Goal: Transaction & Acquisition: Book appointment/travel/reservation

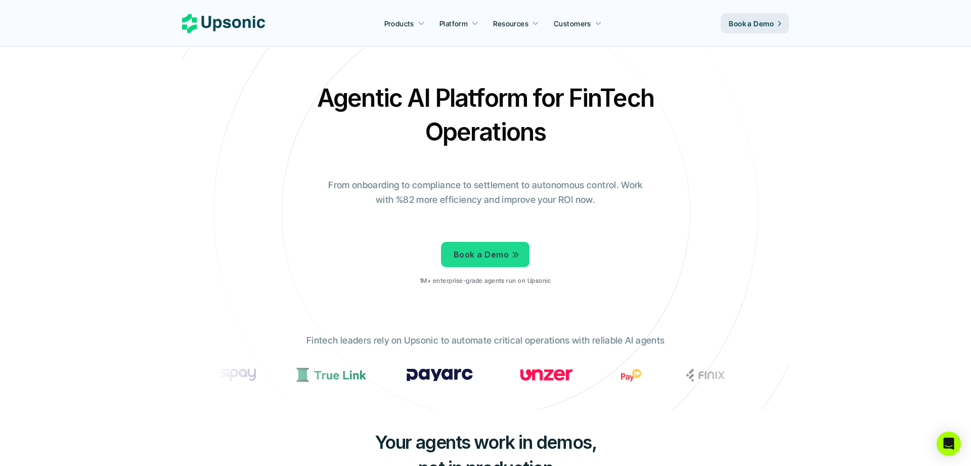
click at [493, 280] on p "1M+ enterprise-grade agents run on Upsonic" at bounding box center [485, 280] width 131 height 7
click at [492, 260] on p "Book a Demo" at bounding box center [481, 254] width 55 height 15
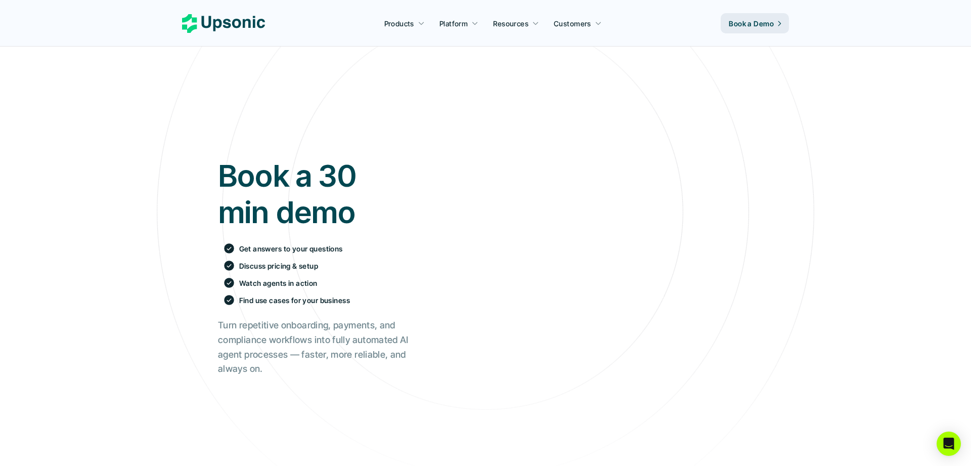
click at [247, 30] on icon at bounding box center [223, 23] width 83 height 19
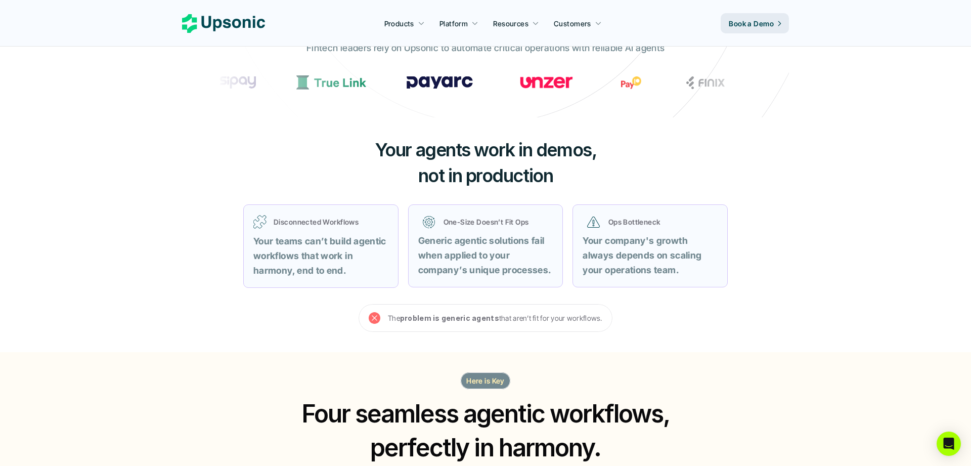
scroll to position [293, 0]
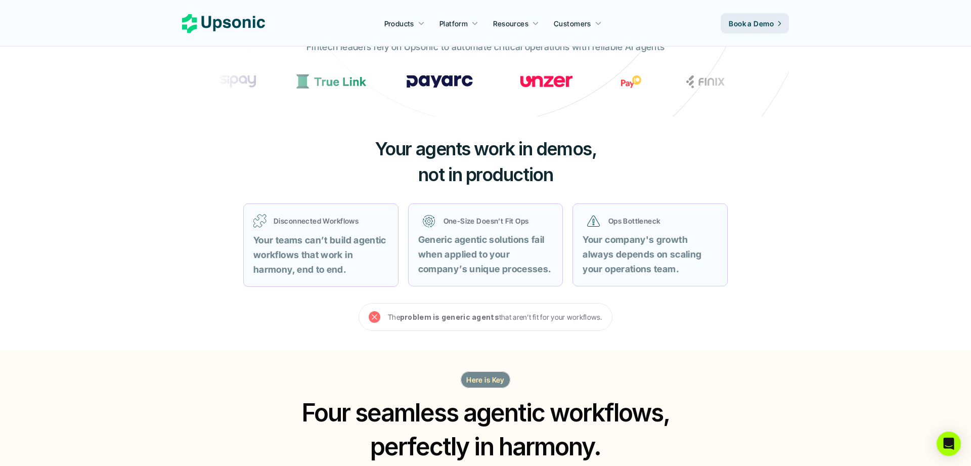
click at [453, 150] on span "Your agents work in demos," at bounding box center [486, 149] width 222 height 22
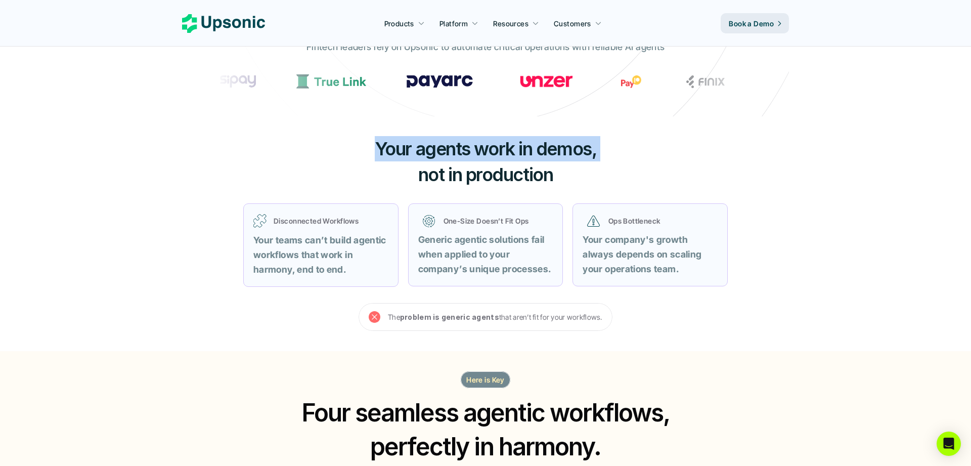
click at [453, 150] on span "Your agents work in demos," at bounding box center [486, 149] width 222 height 22
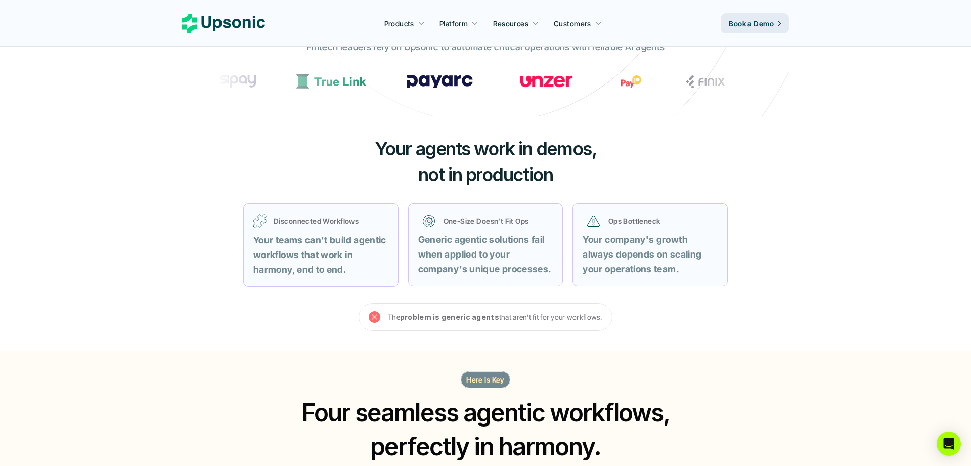
click at [457, 178] on span "not in production" at bounding box center [485, 174] width 135 height 22
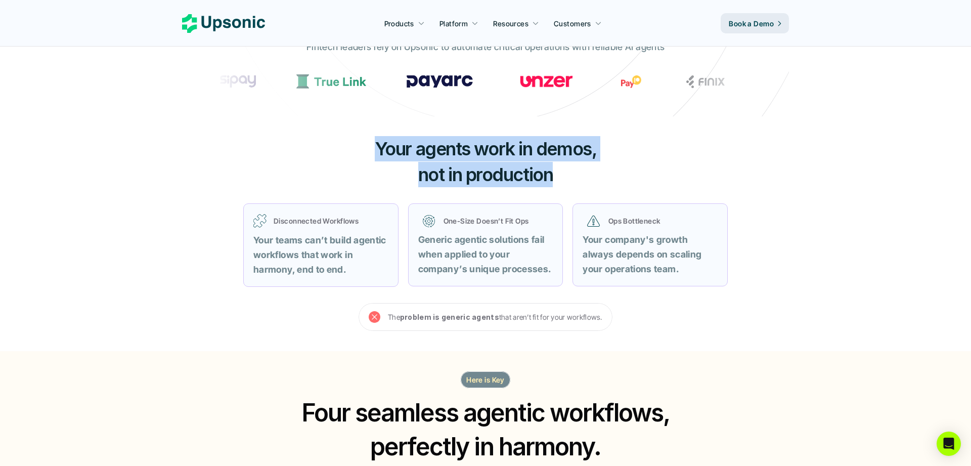
drag, startPoint x: 559, startPoint y: 173, endPoint x: 371, endPoint y: 146, distance: 190.6
click at [371, 146] on h3 "Your agents work in demos, not in production" at bounding box center [485, 161] width 303 height 51
click at [364, 123] on div at bounding box center [364, 123] width 0 height 0
click at [356, 154] on h3 "Your agents work in demos, not in production" at bounding box center [485, 161] width 303 height 51
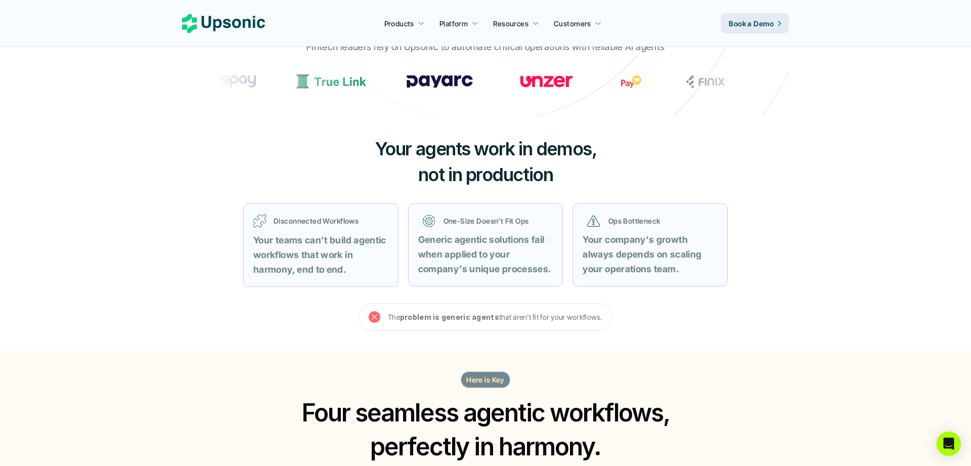
click at [338, 221] on p "Disconnected Workflows" at bounding box center [331, 220] width 115 height 11
click at [315, 167] on div "Your agents work in demos, not in production Disconnected Workflows Your teams …" at bounding box center [485, 233] width 607 height 234
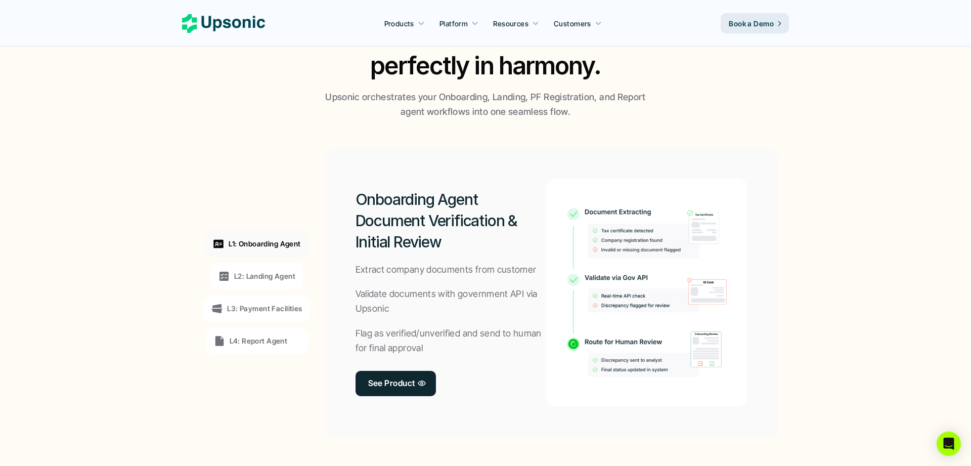
scroll to position [679, 0]
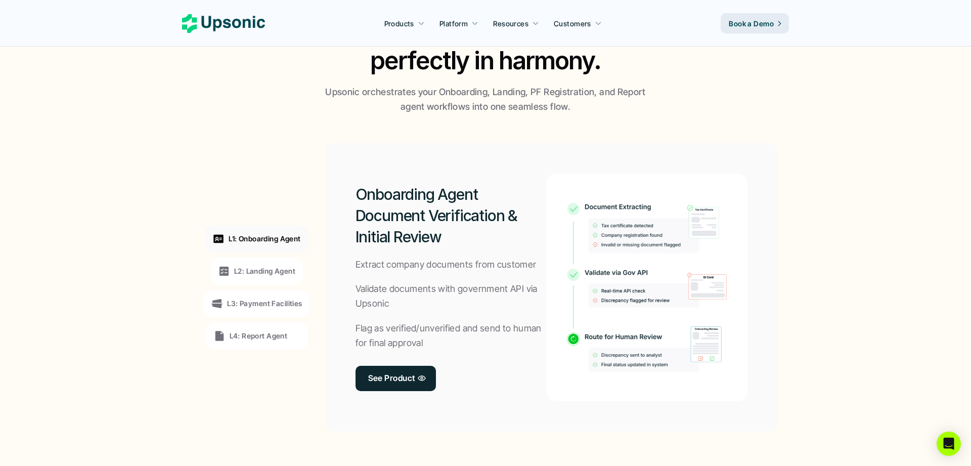
click at [252, 279] on div "L2: Landing Agent" at bounding box center [256, 270] width 93 height 27
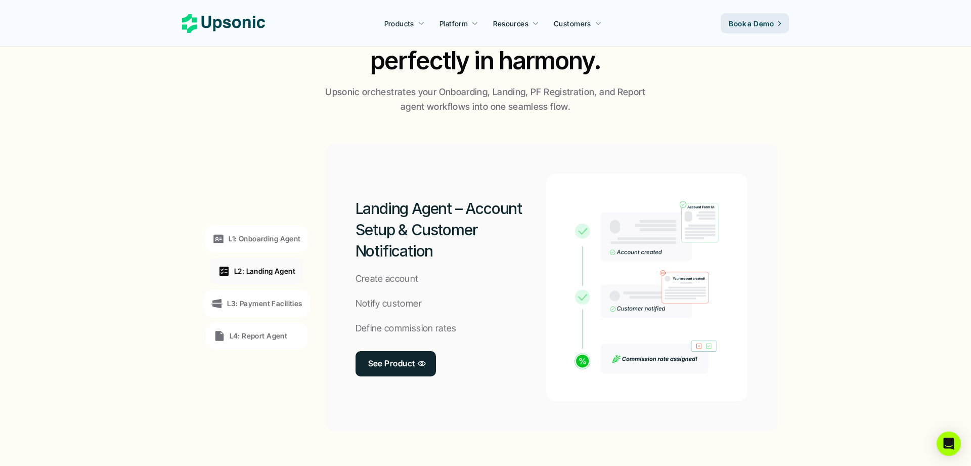
click at [253, 296] on div "L3: Payment Facilities" at bounding box center [256, 303] width 106 height 27
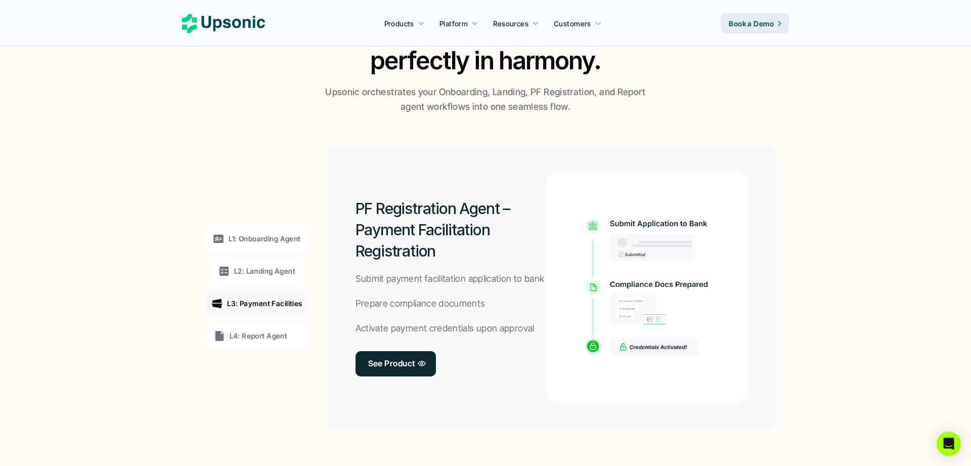
click at [253, 319] on div "L1: Onboarding Agent L2: Landing Agent L3: Payment Facilities L4: Report Agent" at bounding box center [256, 287] width 139 height 273
click at [253, 334] on p "L4: Report Agent" at bounding box center [259, 335] width 58 height 11
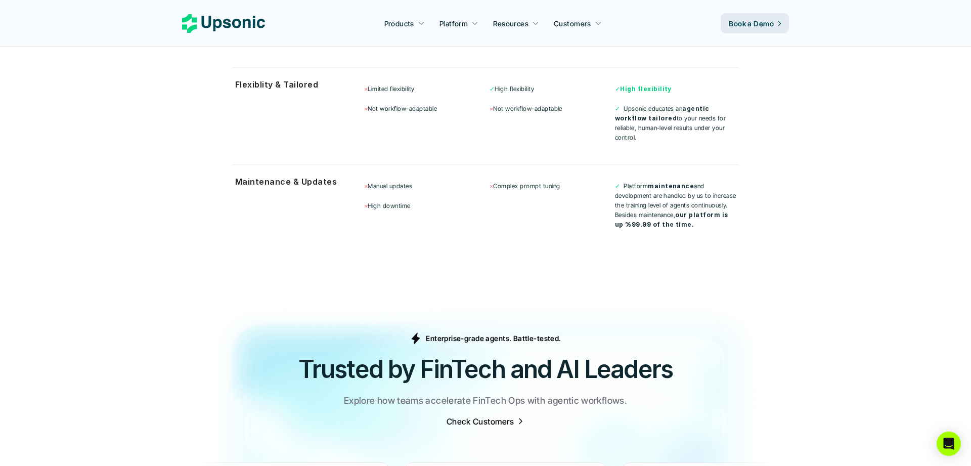
scroll to position [2899, 0]
click at [503, 331] on p "Enterprise-grade agents. Battle-tested." at bounding box center [493, 336] width 135 height 11
click at [497, 317] on div at bounding box center [497, 317] width 0 height 0
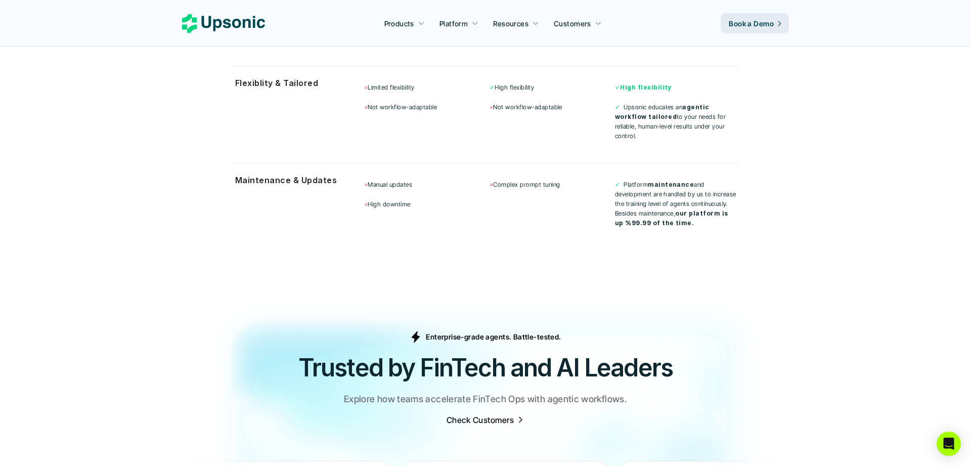
click at [332, 280] on img at bounding box center [485, 467] width 971 height 375
click at [470, 280] on img at bounding box center [485, 467] width 971 height 375
click at [493, 351] on h2 "Trusted by FinTech and AI Leaders" at bounding box center [485, 368] width 607 height 34
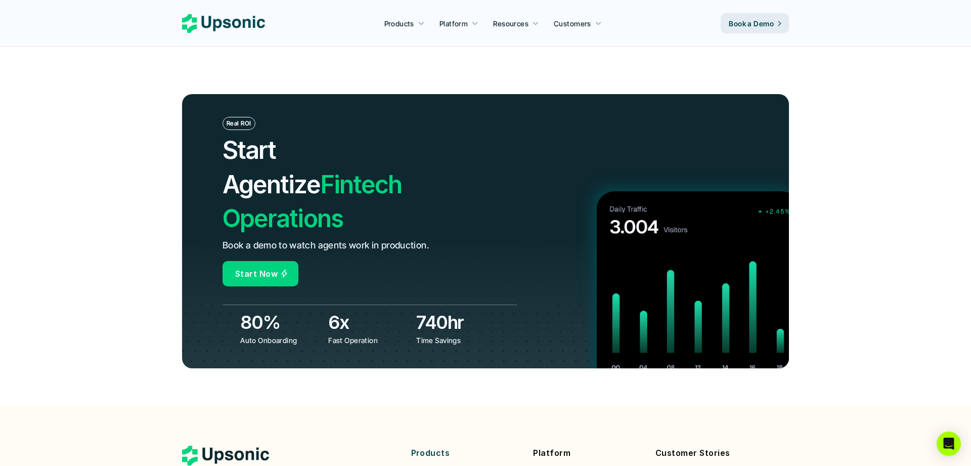
scroll to position [3485, 0]
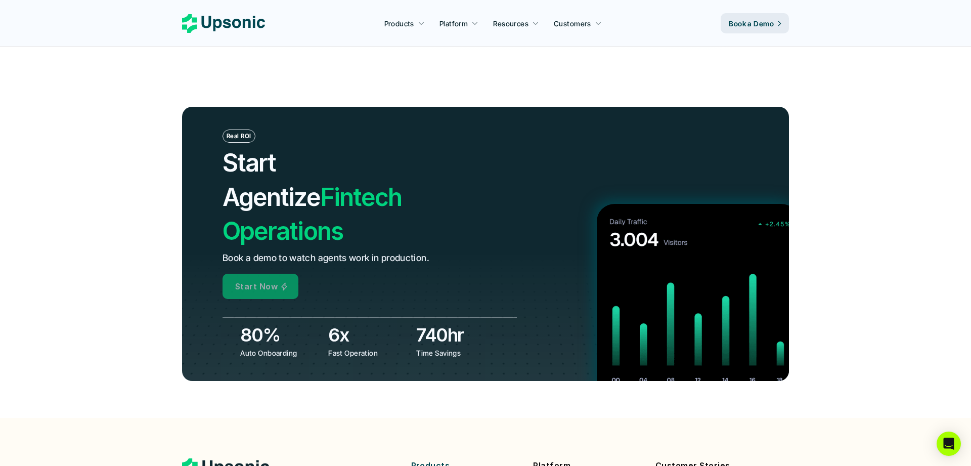
click at [280, 281] on icon at bounding box center [284, 286] width 8 height 10
click at [277, 274] on link "Start Now" at bounding box center [261, 286] width 76 height 25
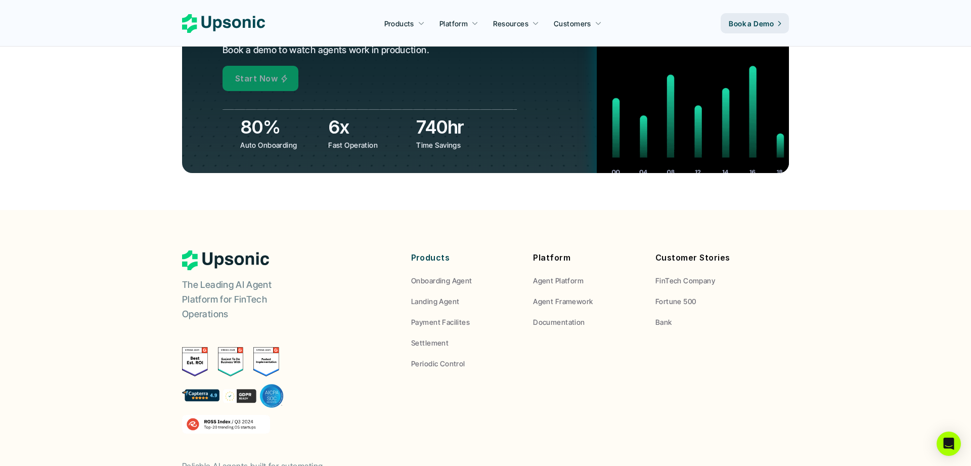
scroll to position [3761, 0]
